Goal: Register for event/course

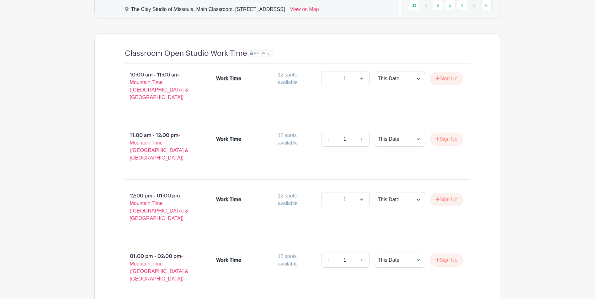
scroll to position [300, 0]
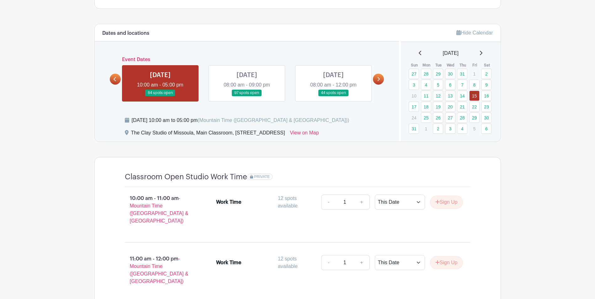
drag, startPoint x: 147, startPoint y: 134, endPoint x: 316, endPoint y: 133, distance: 169.7
click at [285, 133] on div "The Clay Studio of Missoula, Main Classroom, [STREET_ADDRESS]" at bounding box center [208, 134] width 154 height 10
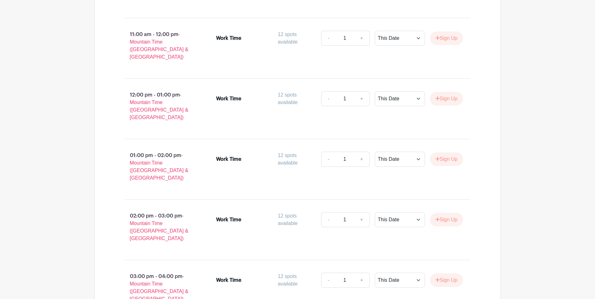
scroll to position [520, 0]
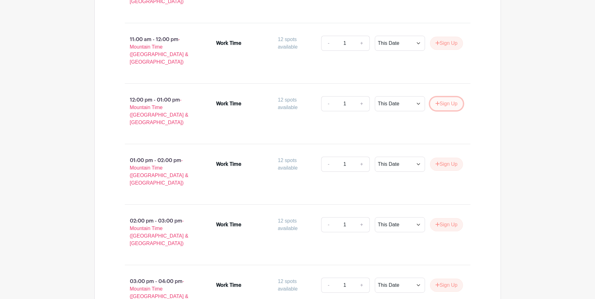
click at [440, 97] on button "Sign Up" at bounding box center [446, 103] width 33 height 13
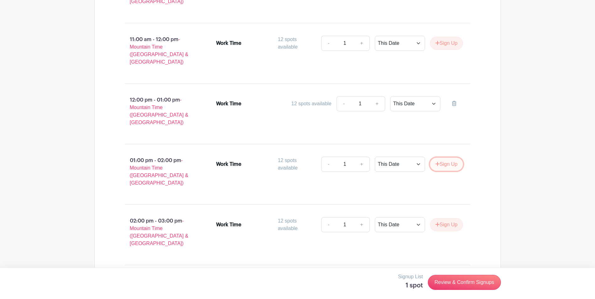
click at [451, 158] on button "Sign Up" at bounding box center [446, 164] width 33 height 13
click at [448, 218] on button "Sign Up" at bounding box center [446, 224] width 33 height 13
click at [448, 279] on button "Sign Up" at bounding box center [446, 285] width 33 height 13
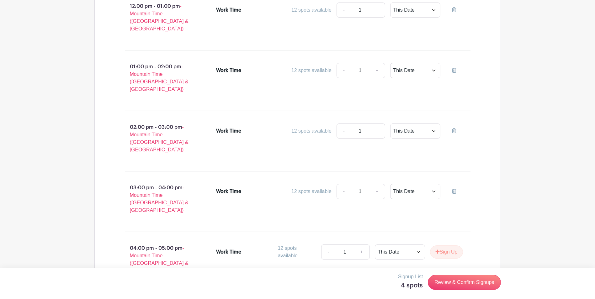
scroll to position [614, 0]
click at [442, 245] on button "Sign Up" at bounding box center [446, 251] width 33 height 13
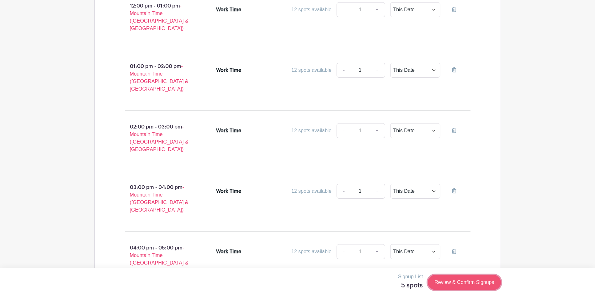
click at [453, 280] on link "Review & Confirm Signups" at bounding box center [464, 282] width 73 height 15
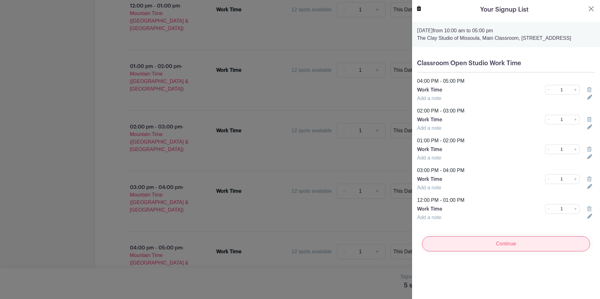
click at [508, 251] on input "Continue" at bounding box center [506, 243] width 168 height 15
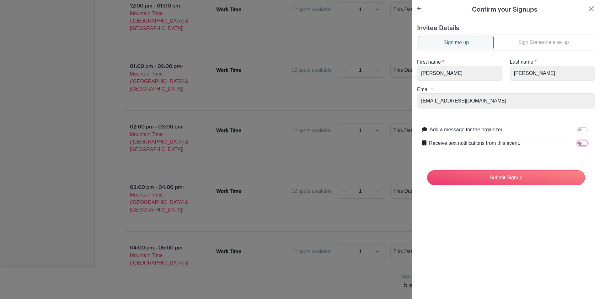
click at [577, 143] on input "Receive text notifications from this event." at bounding box center [582, 143] width 10 height 5
checkbox input "true"
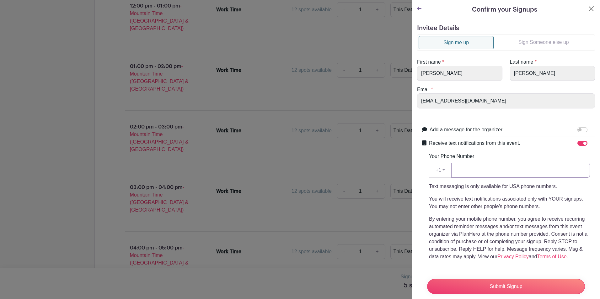
click at [490, 169] on input "Your Phone Number" at bounding box center [520, 170] width 139 height 15
type input "5093782277"
click at [514, 279] on input "Submit Signup" at bounding box center [506, 286] width 158 height 15
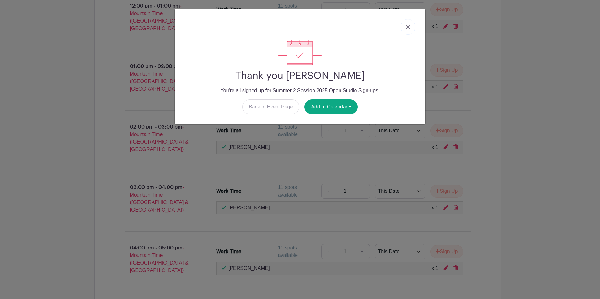
click at [405, 30] on link at bounding box center [407, 27] width 14 height 16
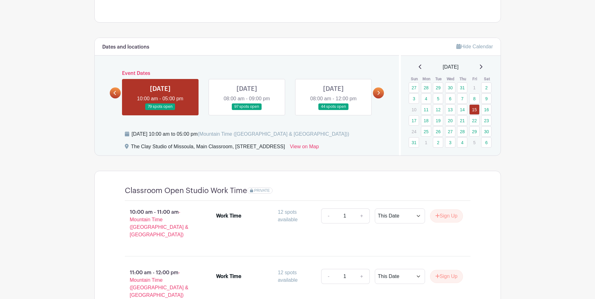
scroll to position [159, 0]
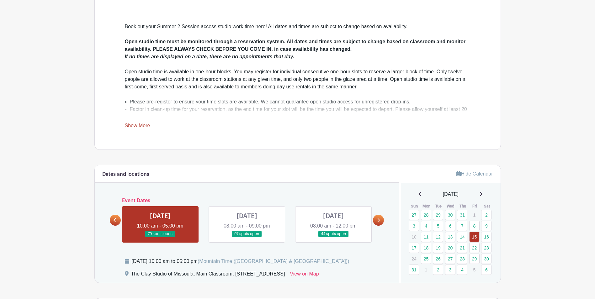
drag, startPoint x: 241, startPoint y: 219, endPoint x: 255, endPoint y: 212, distance: 15.3
click at [247, 237] on link at bounding box center [247, 237] width 0 height 0
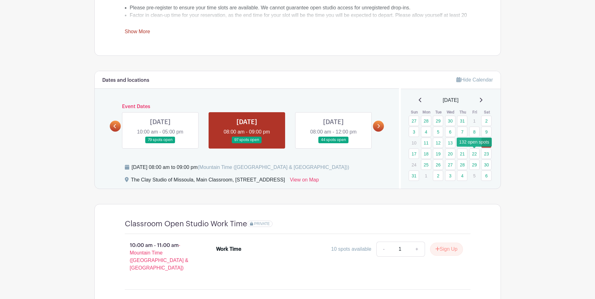
scroll to position [2, 0]
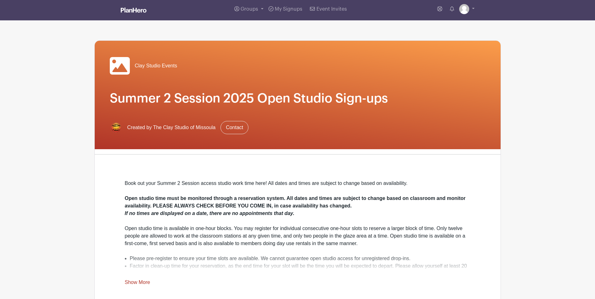
click at [258, 203] on div "Open studio time must be monitored through a reservation system. All dates and …" at bounding box center [298, 202] width 346 height 15
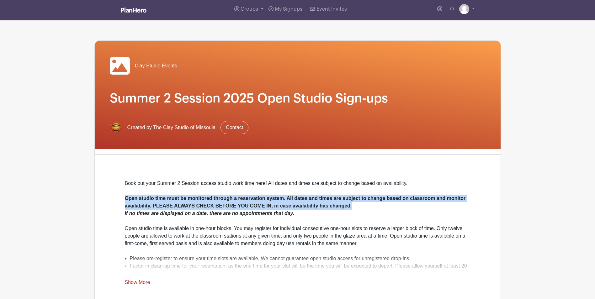
click at [258, 203] on div "Open studio time must be monitored through a reservation system. All dates and …" at bounding box center [298, 202] width 346 height 15
drag, startPoint x: 258, startPoint y: 203, endPoint x: 326, endPoint y: 208, distance: 67.3
click at [326, 208] on strong "Open studio time must be monitored through a reservation system. All dates and …" at bounding box center [295, 202] width 341 height 13
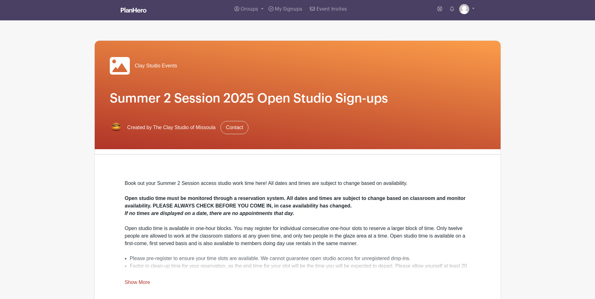
click at [190, 212] on em "If no times are displayed on a date, there are no appointments that day." at bounding box center [210, 213] width 170 height 5
drag, startPoint x: 190, startPoint y: 212, endPoint x: 246, endPoint y: 209, distance: 56.2
click at [245, 209] on div "Open studio time must be monitored through a reservation system. All dates and …" at bounding box center [298, 202] width 346 height 15
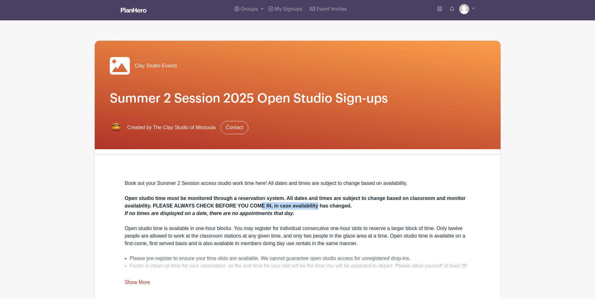
drag, startPoint x: 261, startPoint y: 204, endPoint x: 319, endPoint y: 206, distance: 58.1
click at [319, 206] on strong "Open studio time must be monitored through a reservation system. All dates and …" at bounding box center [295, 202] width 341 height 13
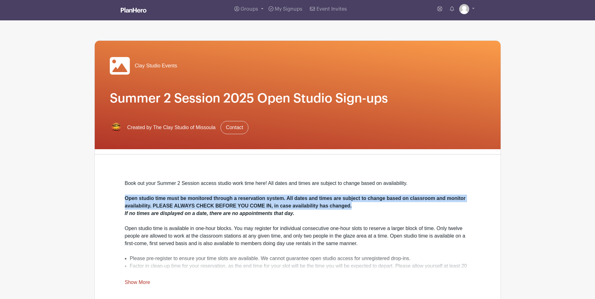
click at [319, 206] on strong "Open studio time must be monitored through a reservation system. All dates and …" at bounding box center [295, 202] width 341 height 13
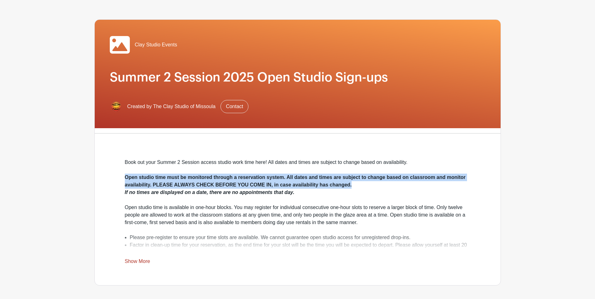
scroll to position [34, 0]
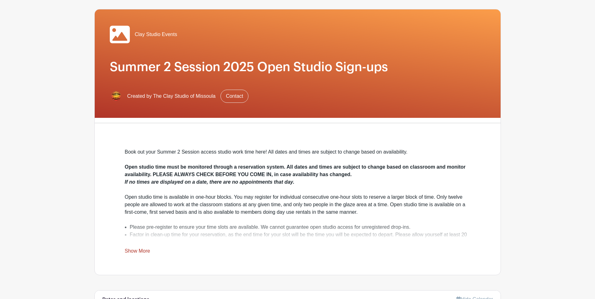
click at [167, 183] on em "If no times are displayed on a date, there are no appointments that day." at bounding box center [210, 181] width 170 height 5
drag, startPoint x: 167, startPoint y: 183, endPoint x: 144, endPoint y: 184, distance: 22.6
click at [148, 184] on em "If no times are displayed on a date, there are no appointments that day." at bounding box center [210, 181] width 170 height 5
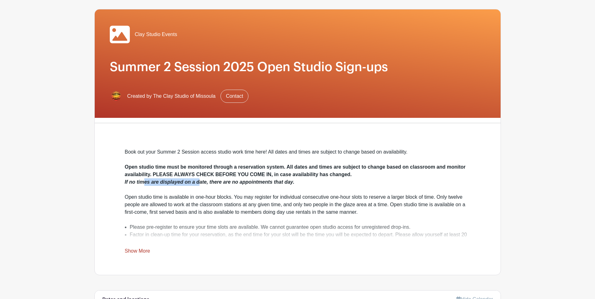
drag, startPoint x: 142, startPoint y: 184, endPoint x: 200, endPoint y: 183, distance: 58.3
click at [200, 183] on em "If no times are displayed on a date, there are no appointments that day." at bounding box center [210, 181] width 170 height 5
drag, startPoint x: 200, startPoint y: 183, endPoint x: 203, endPoint y: 196, distance: 13.0
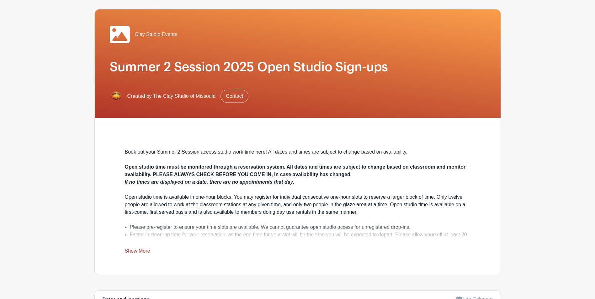
click at [203, 196] on div "Open studio time is available in one-hour blocks. You may register for individu…" at bounding box center [298, 204] width 346 height 23
click at [138, 248] on div "Book out your Summer 2 Session access studio work time here! All dates and time…" at bounding box center [298, 201] width 346 height 107
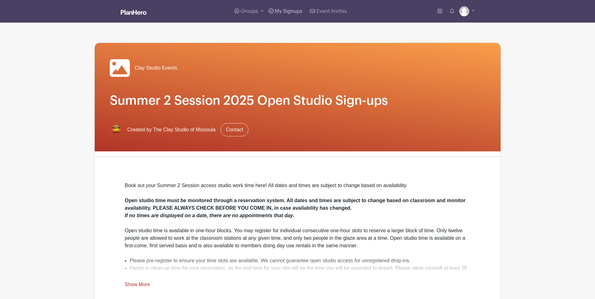
click at [297, 14] on link "My Signups" at bounding box center [285, 11] width 39 height 23
